Goal: Information Seeking & Learning: Learn about a topic

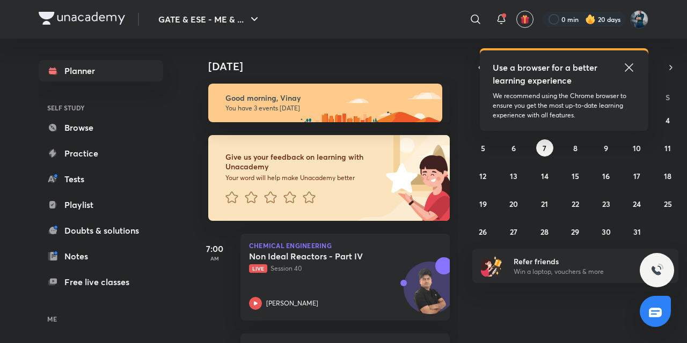
click at [628, 70] on icon at bounding box center [628, 67] width 13 height 13
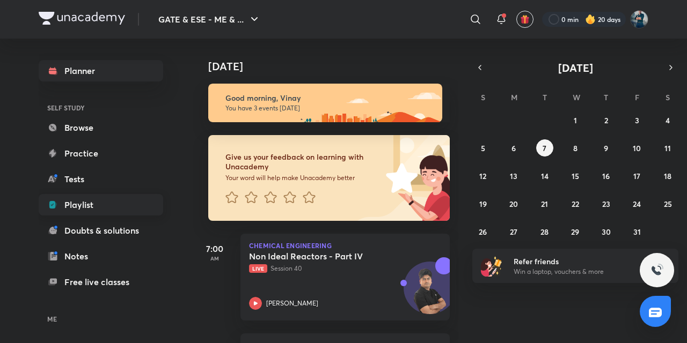
click at [77, 201] on link "Playlist" at bounding box center [101, 204] width 124 height 21
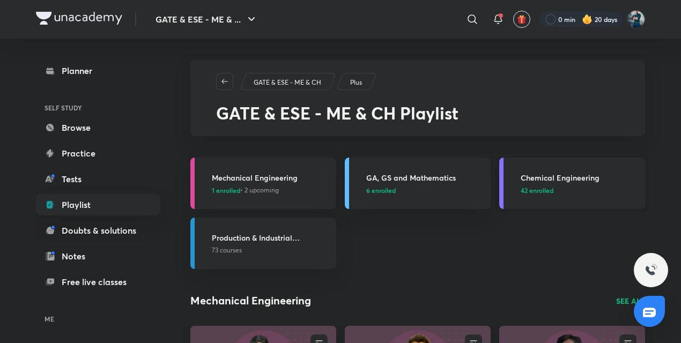
click at [548, 178] on h3 "Chemical Engineering" at bounding box center [580, 177] width 118 height 11
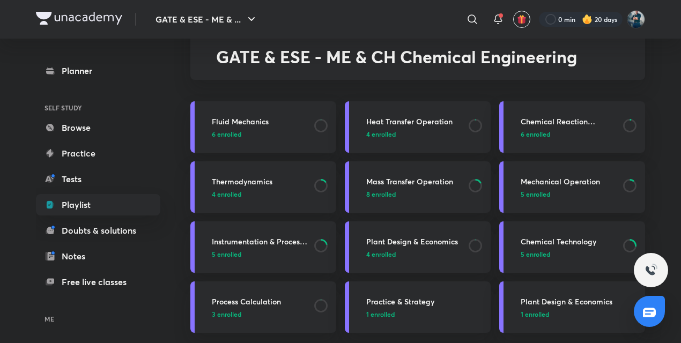
scroll to position [63, 0]
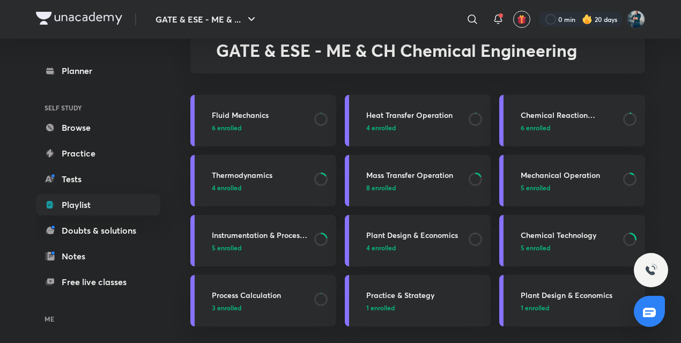
click at [248, 235] on h3 "Instrumentation & Process Control" at bounding box center [260, 235] width 96 height 11
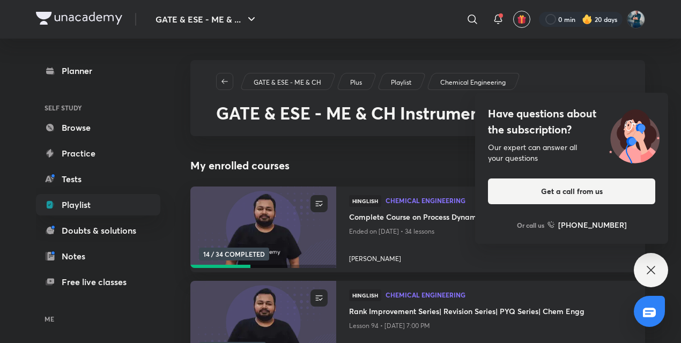
click at [645, 269] on icon at bounding box center [651, 270] width 13 height 13
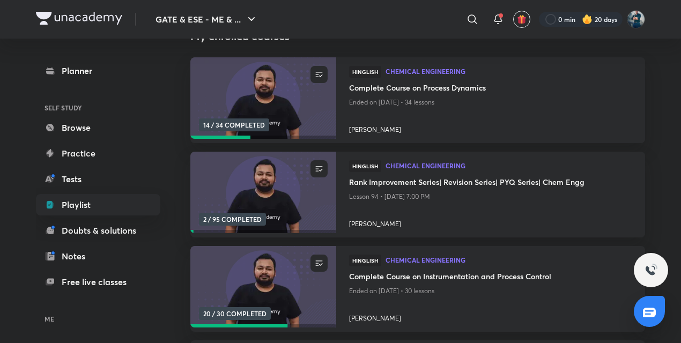
scroll to position [165, 0]
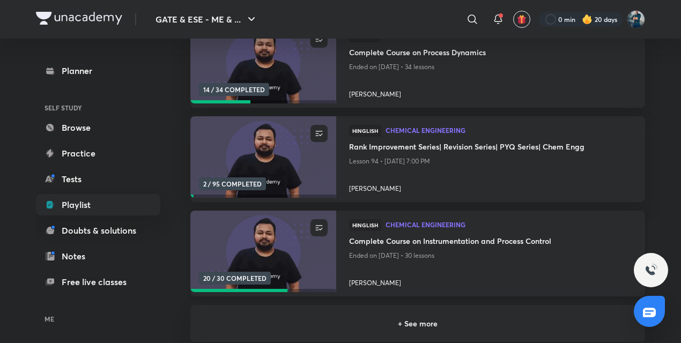
click at [417, 246] on h4 "Complete Course on Instrumentation and Process Control" at bounding box center [490, 241] width 283 height 13
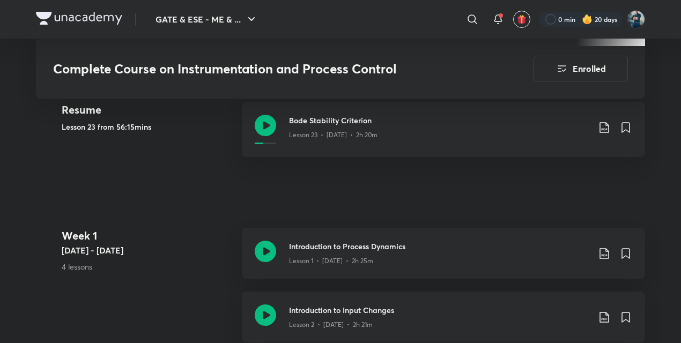
scroll to position [539, 0]
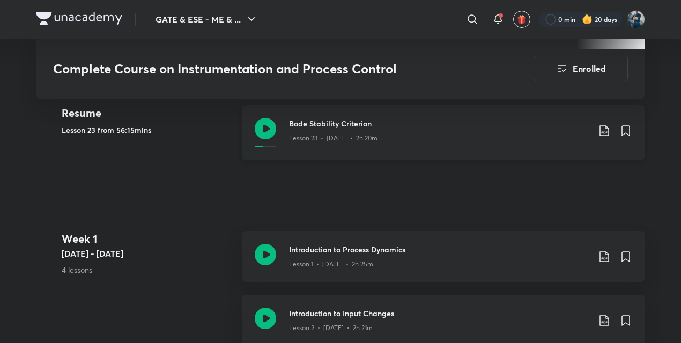
click at [266, 124] on icon at bounding box center [265, 128] width 21 height 21
